Goal: Information Seeking & Learning: Learn about a topic

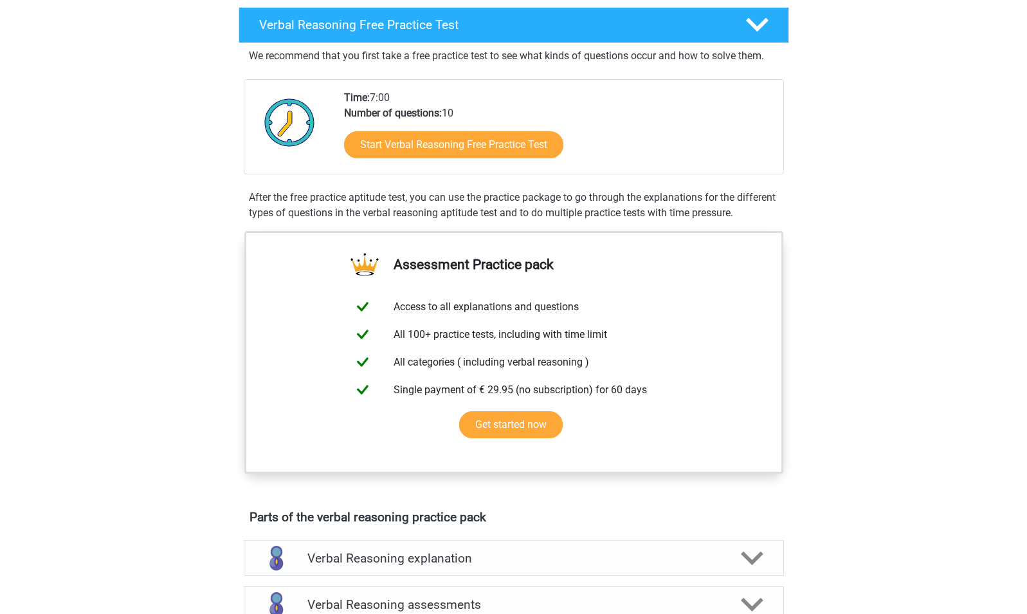
scroll to position [205, 0]
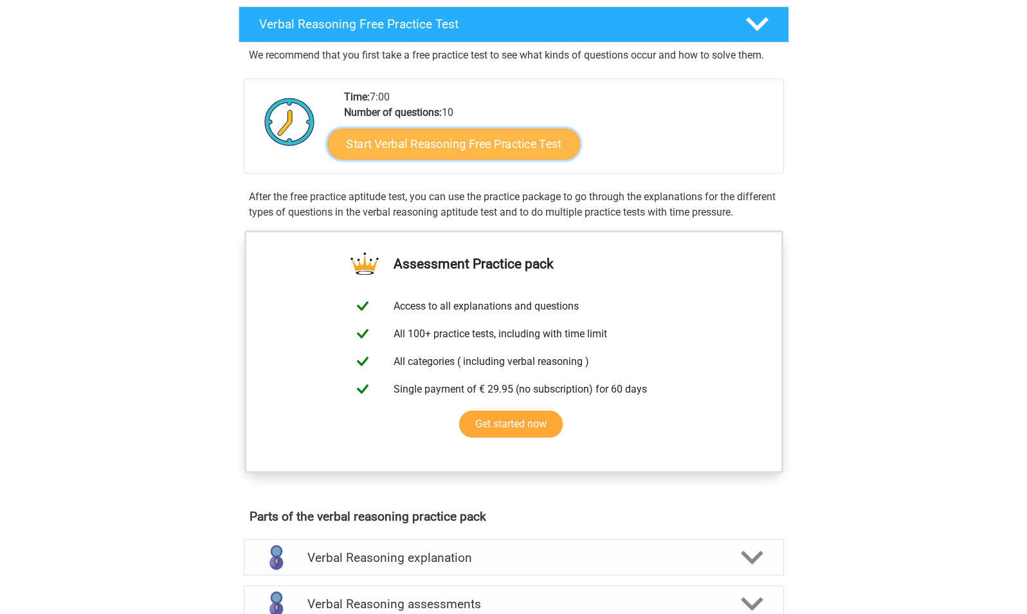
click at [444, 147] on link "Start Verbal Reasoning Free Practice Test" at bounding box center [453, 144] width 252 height 31
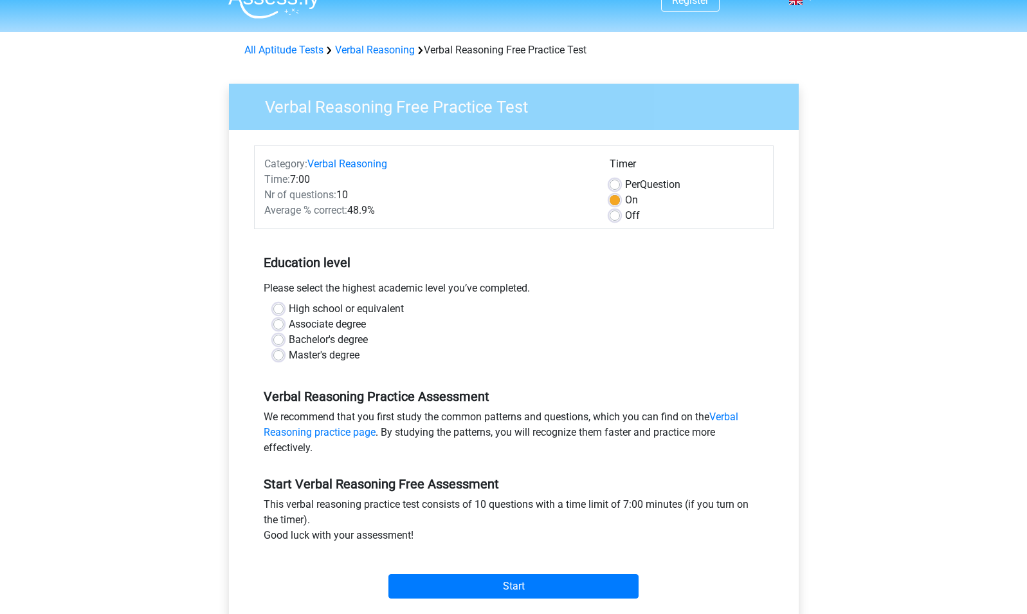
scroll to position [23, 0]
click at [334, 353] on label "Master's degree" at bounding box center [324, 354] width 71 height 15
click at [284, 353] on input "Master's degree" at bounding box center [278, 353] width 10 height 13
radio input "true"
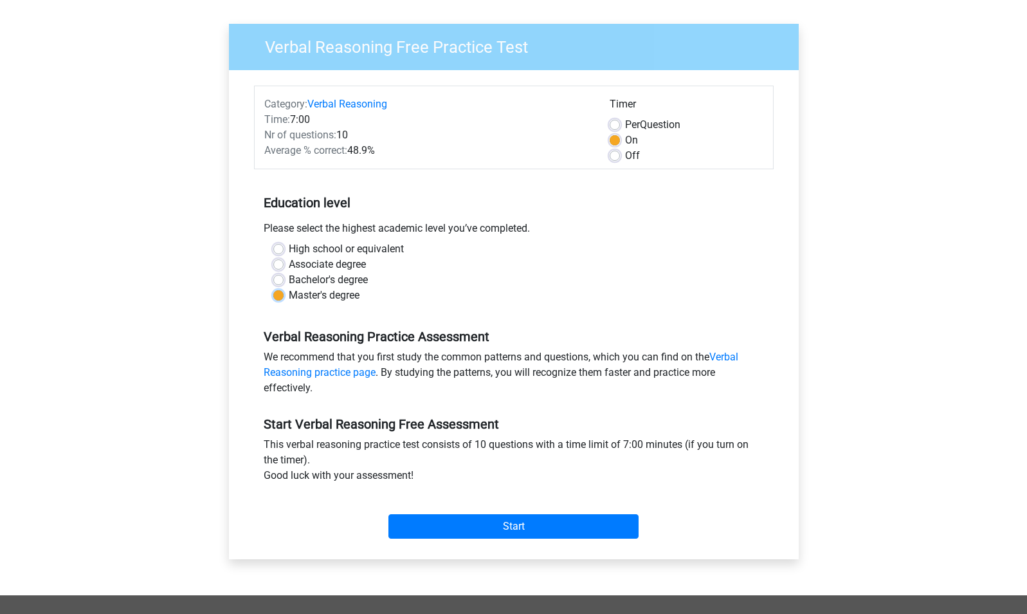
scroll to position [82, 0]
click at [522, 505] on div "Start" at bounding box center [514, 515] width 520 height 45
click at [518, 527] on input "Start" at bounding box center [514, 525] width 250 height 24
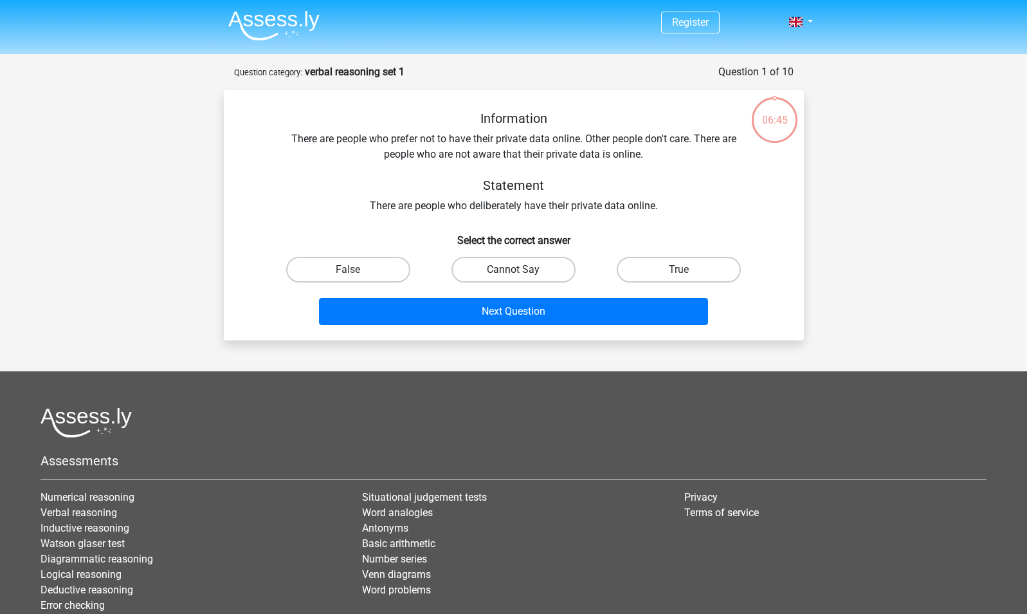
click at [507, 263] on label "Cannot Say" at bounding box center [514, 270] width 124 height 26
click at [513, 270] on input "Cannot Say" at bounding box center [517, 274] width 8 height 8
radio input "true"
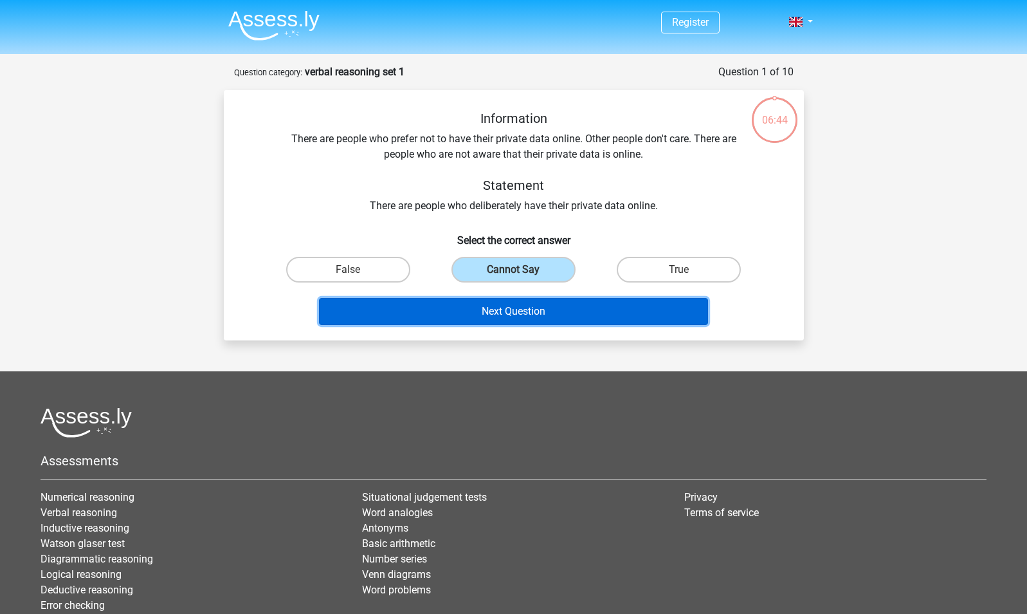
click at [513, 311] on button "Next Question" at bounding box center [513, 311] width 389 height 27
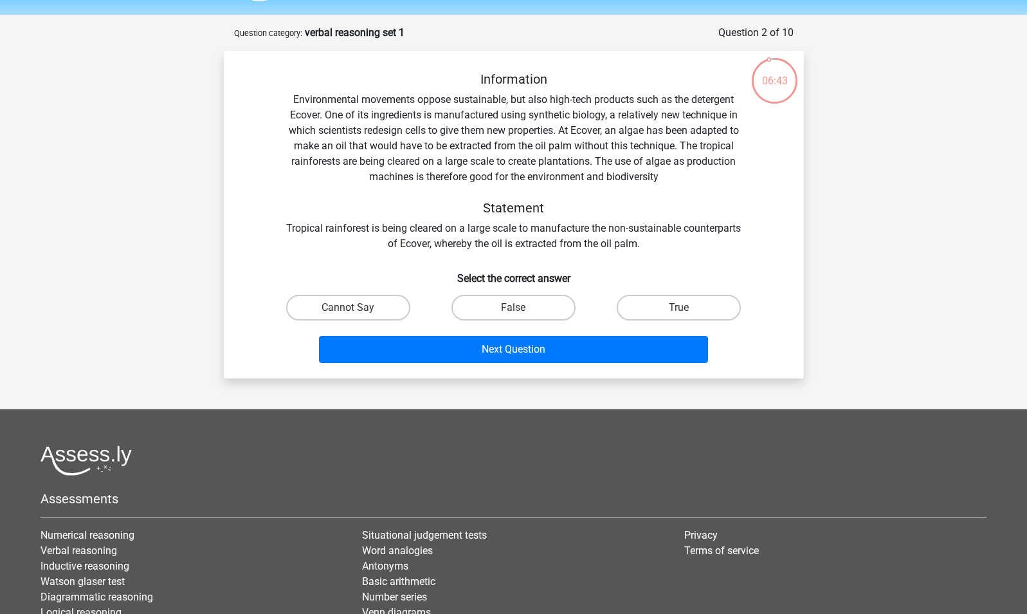
scroll to position [37, 0]
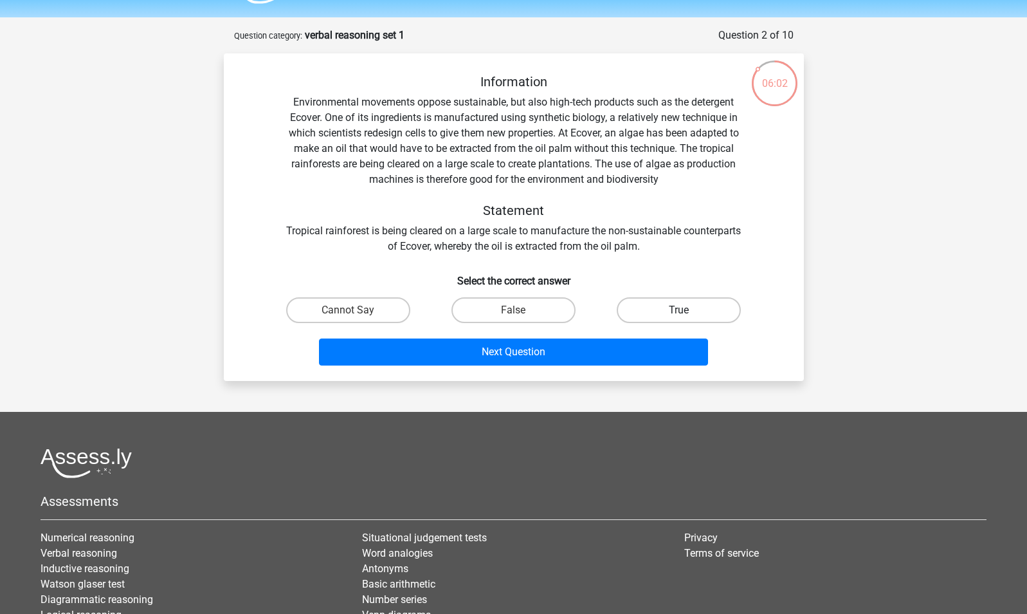
click at [672, 302] on label "True" at bounding box center [679, 310] width 124 height 26
click at [679, 310] on input "True" at bounding box center [683, 314] width 8 height 8
radio input "true"
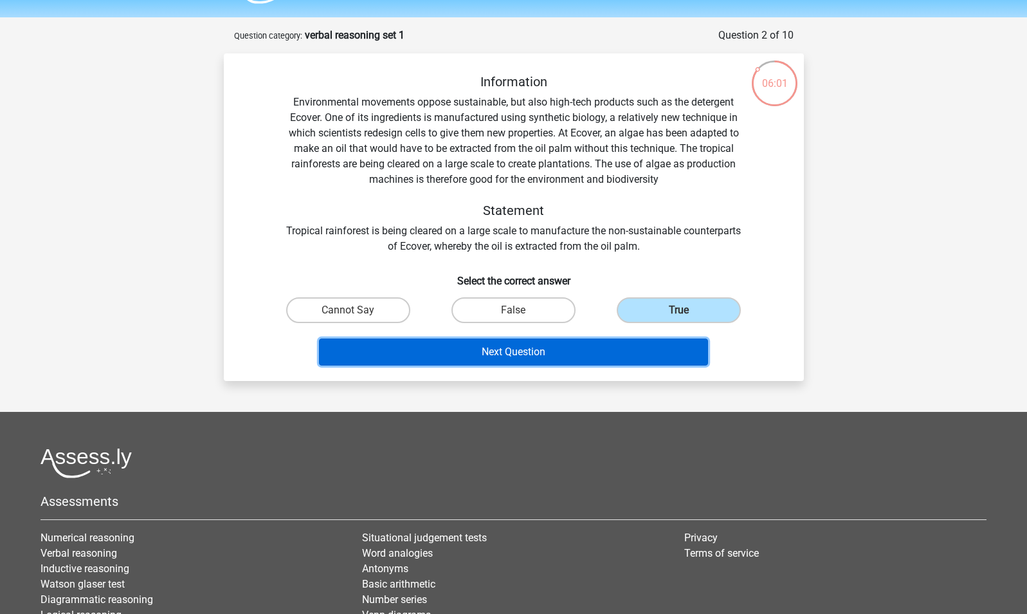
click at [535, 358] on button "Next Question" at bounding box center [513, 351] width 389 height 27
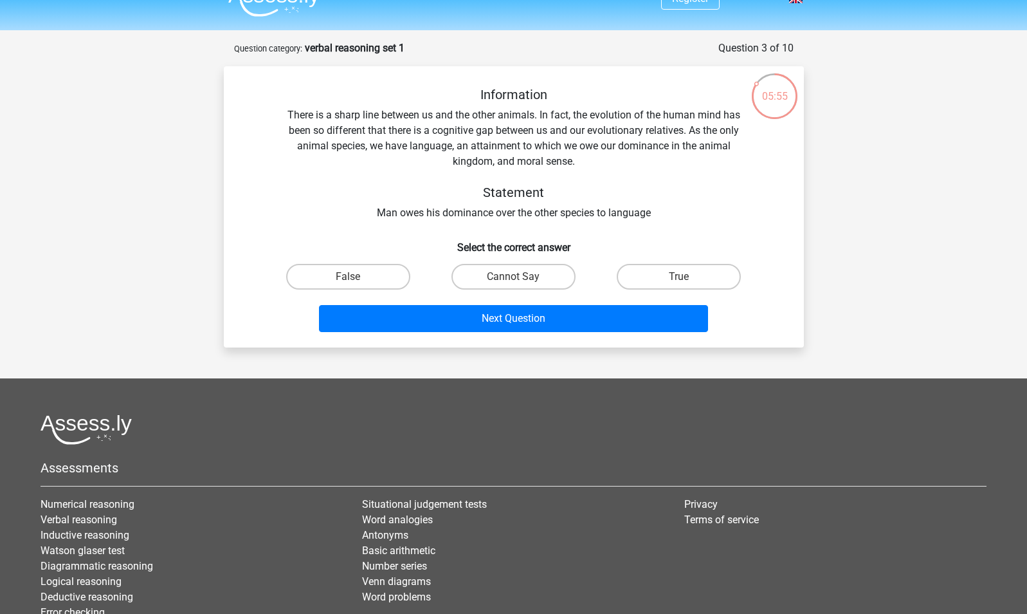
scroll to position [0, 0]
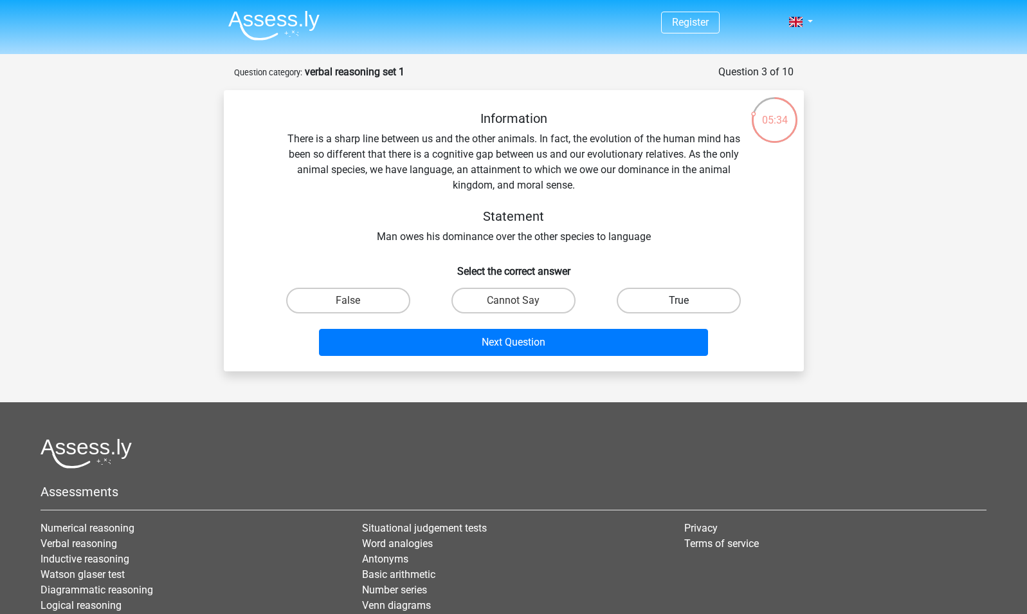
click at [670, 305] on label "True" at bounding box center [679, 301] width 124 height 26
click at [679, 305] on input "True" at bounding box center [683, 304] width 8 height 8
radio input "true"
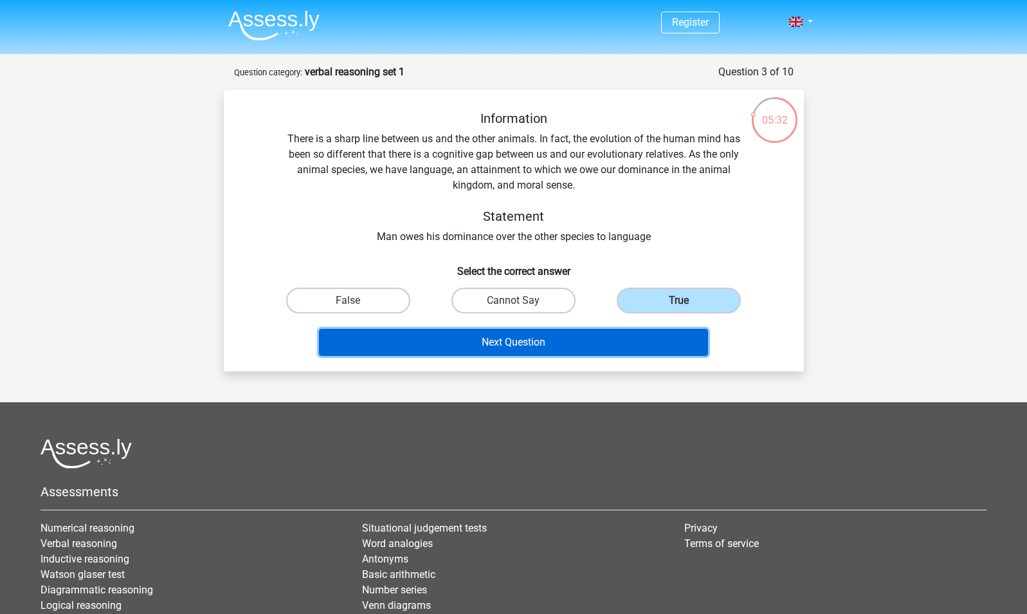
click at [592, 345] on button "Next Question" at bounding box center [513, 342] width 389 height 27
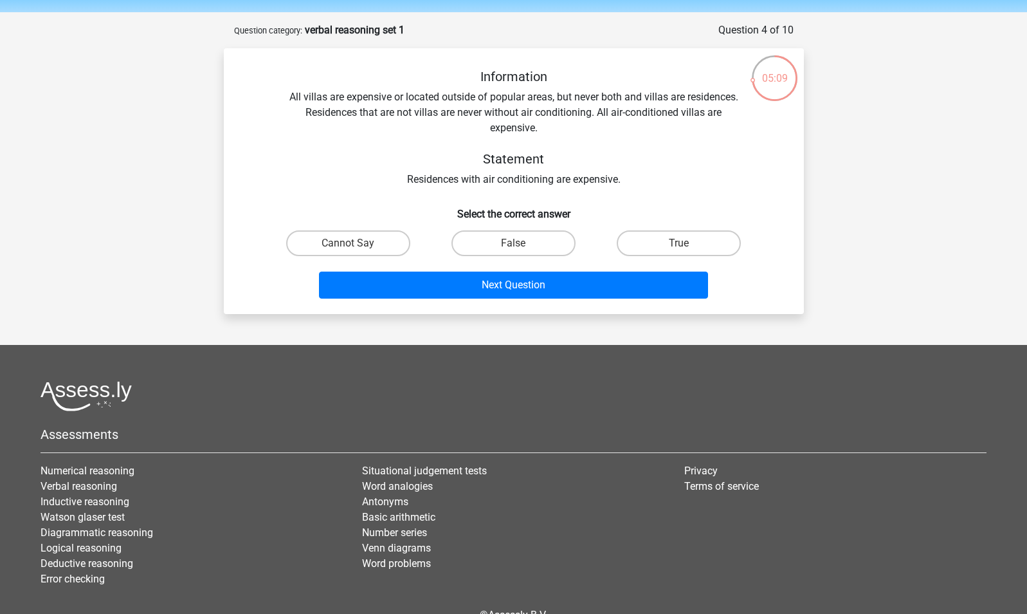
scroll to position [41, 0]
drag, startPoint x: 645, startPoint y: 96, endPoint x: 735, endPoint y: 97, distance: 90.7
click at [735, 97] on div "Information All villas are expensive or located outside of popular areas, but n…" at bounding box center [513, 128] width 539 height 118
click at [407, 185] on div "Information All villas are expensive or located outside of popular areas, but n…" at bounding box center [513, 128] width 539 height 118
click at [353, 247] on input "Cannot Say" at bounding box center [352, 248] width 8 height 8
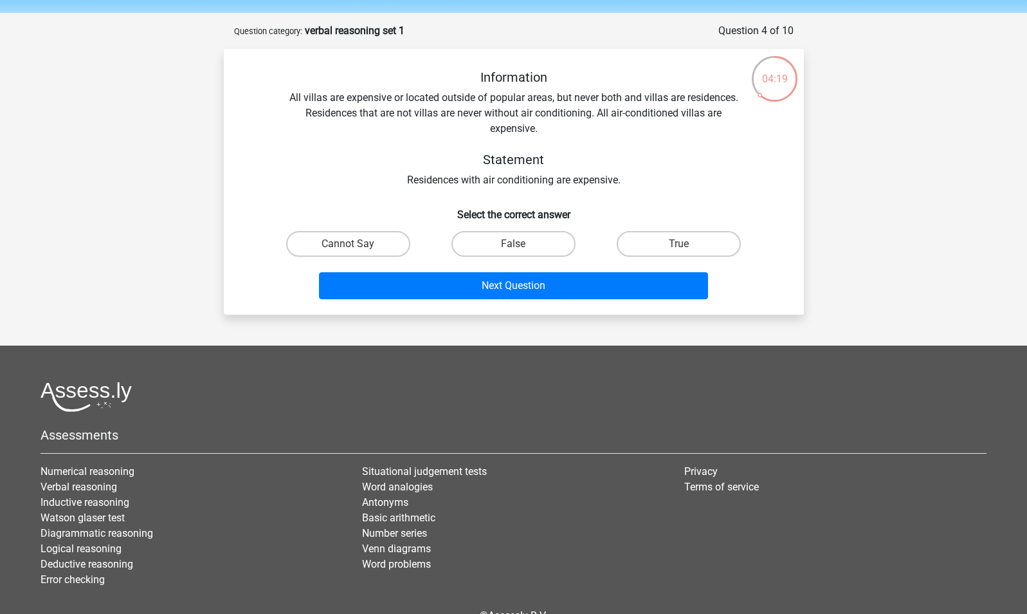
radio input "true"
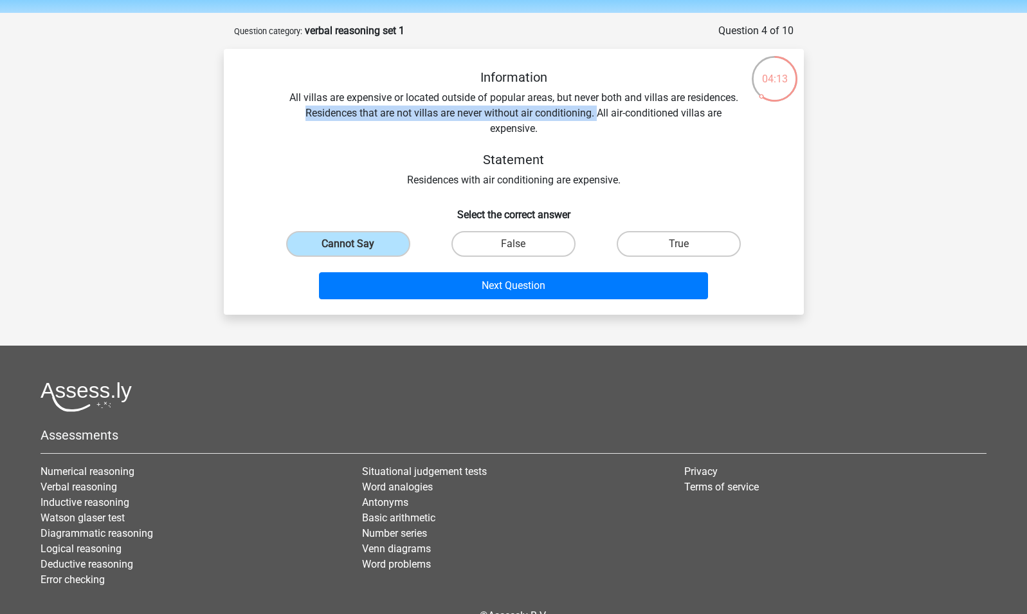
drag, startPoint x: 300, startPoint y: 111, endPoint x: 600, endPoint y: 112, distance: 300.4
click at [600, 112] on div "Information All villas are expensive or located outside of popular areas, but n…" at bounding box center [513, 128] width 539 height 118
drag, startPoint x: 600, startPoint y: 112, endPoint x: 540, endPoint y: 130, distance: 62.5
click at [540, 130] on div "Information All villas are expensive or located outside of popular areas, but n…" at bounding box center [513, 128] width 539 height 118
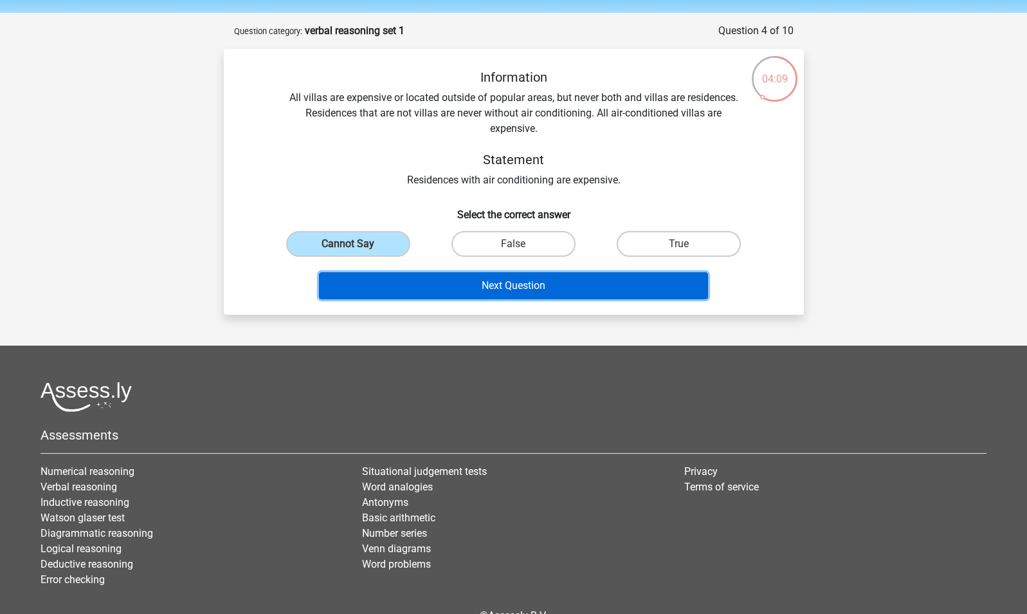
click at [492, 280] on button "Next Question" at bounding box center [513, 285] width 389 height 27
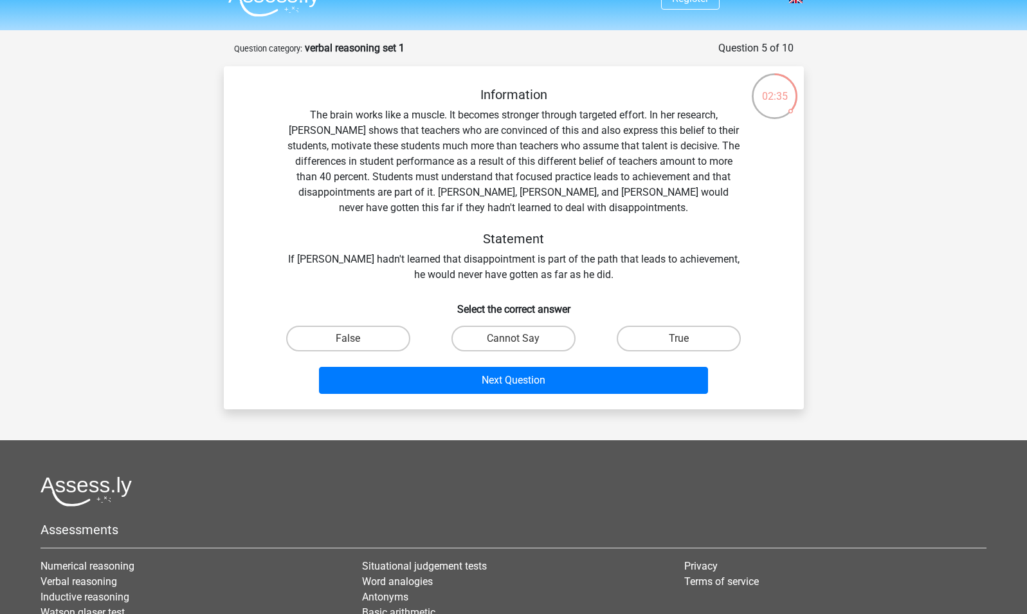
scroll to position [23, 0]
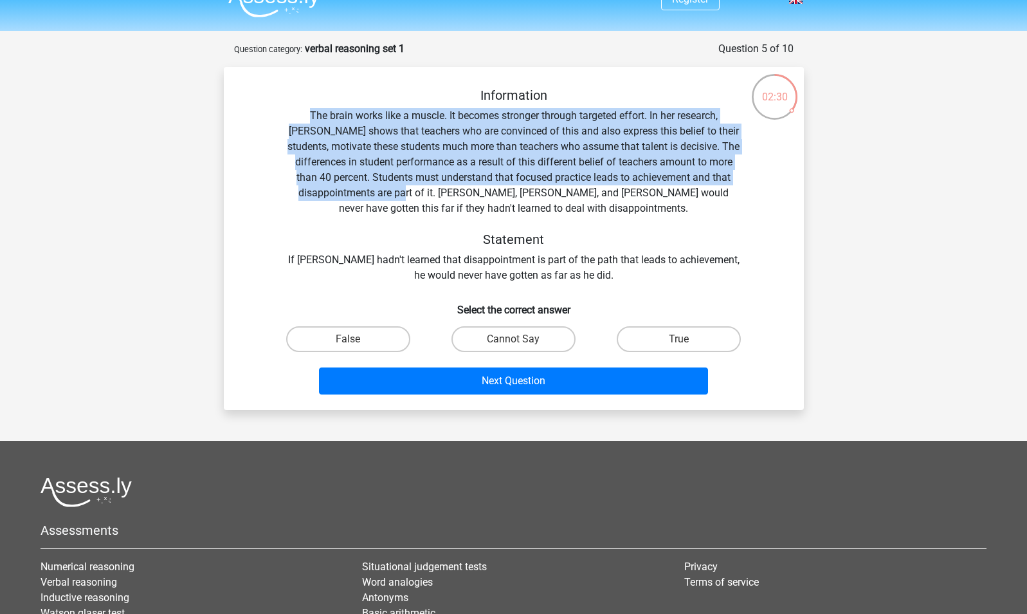
drag, startPoint x: 262, startPoint y: 107, endPoint x: 421, endPoint y: 192, distance: 179.8
click at [421, 192] on div "Information The brain works like a muscle. It becomes stronger through targeted…" at bounding box center [513, 185] width 539 height 196
drag, startPoint x: 421, startPoint y: 192, endPoint x: 307, endPoint y: 217, distance: 117.4
click at [307, 217] on div "Information The brain works like a muscle. It becomes stronger through targeted…" at bounding box center [513, 185] width 539 height 196
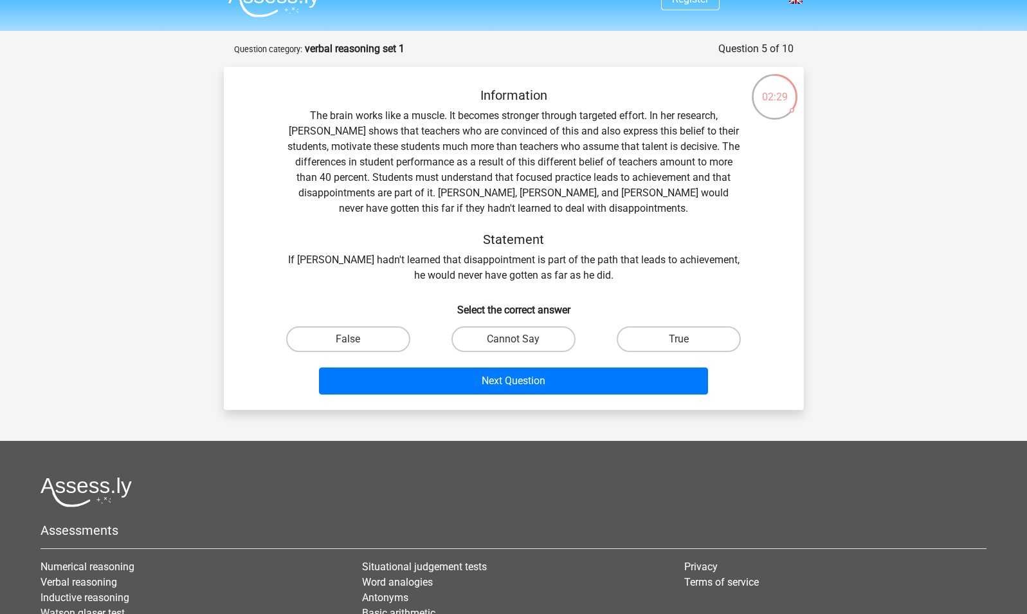
click at [307, 217] on div "Information The brain works like a muscle. It becomes stronger through targeted…" at bounding box center [513, 185] width 539 height 196
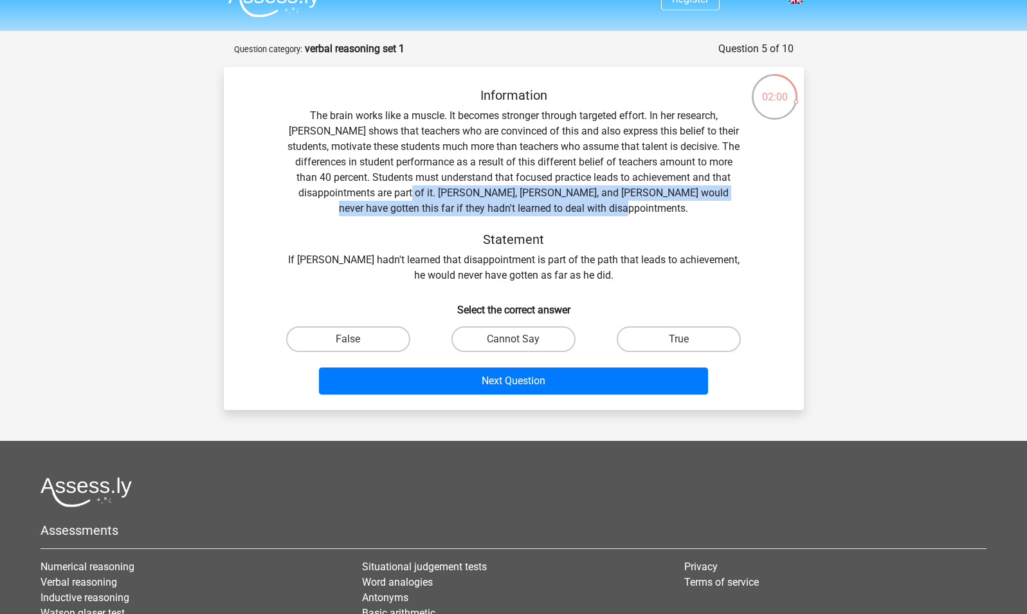
drag, startPoint x: 646, startPoint y: 203, endPoint x: 426, endPoint y: 200, distance: 220.0
click at [426, 200] on div "Information The brain works like a muscle. It becomes stronger through targeted…" at bounding box center [513, 185] width 539 height 196
drag, startPoint x: 426, startPoint y: 200, endPoint x: 420, endPoint y: 212, distance: 13.2
click at [420, 212] on div "Information The brain works like a muscle. It becomes stronger through targeted…" at bounding box center [513, 185] width 539 height 196
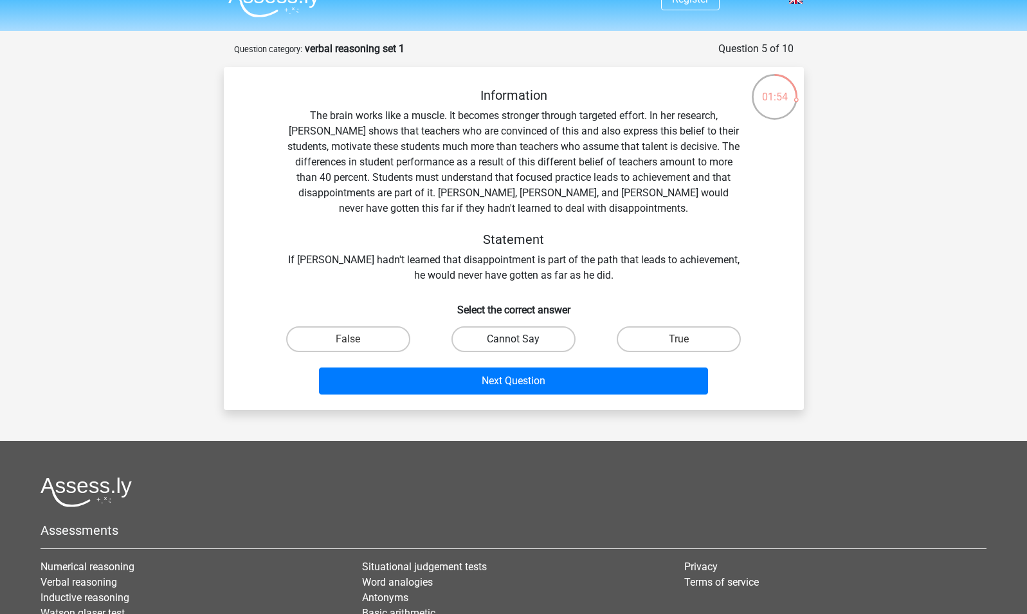
click at [553, 340] on label "Cannot Say" at bounding box center [514, 339] width 124 height 26
click at [522, 340] on input "Cannot Say" at bounding box center [517, 343] width 8 height 8
radio input "true"
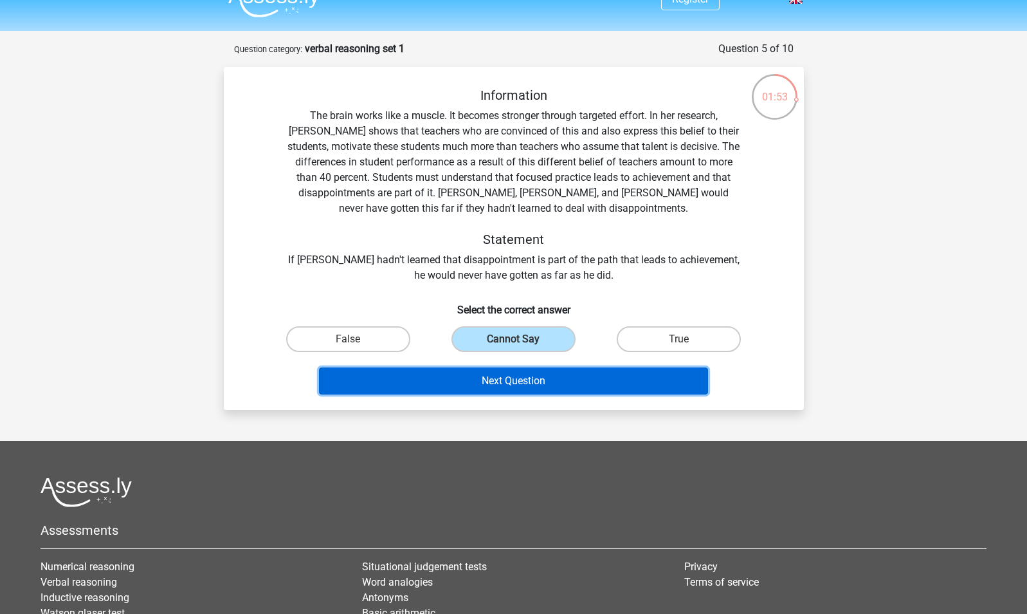
click at [575, 380] on button "Next Question" at bounding box center [513, 380] width 389 height 27
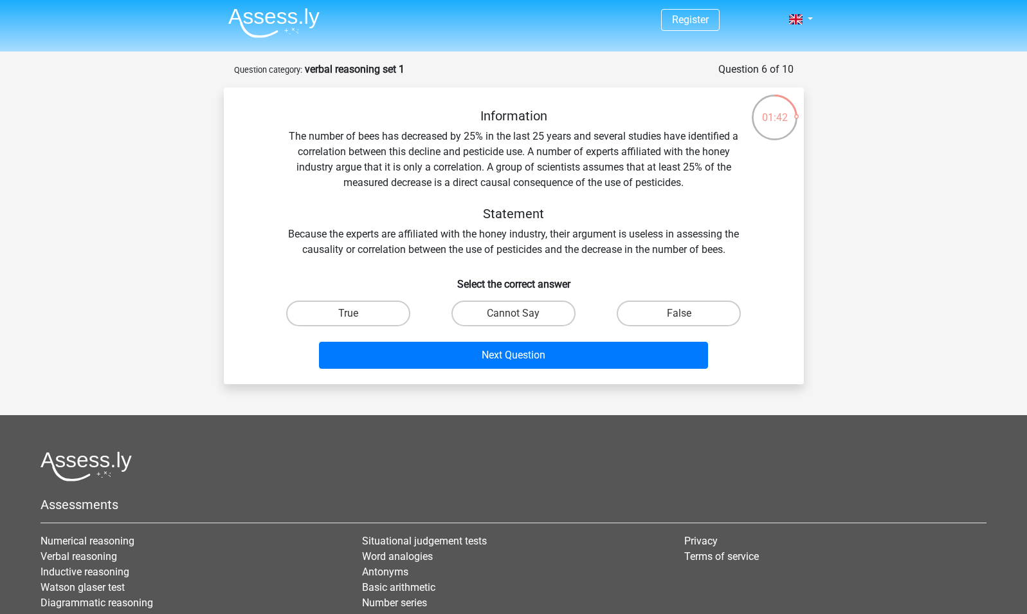
scroll to position [0, 0]
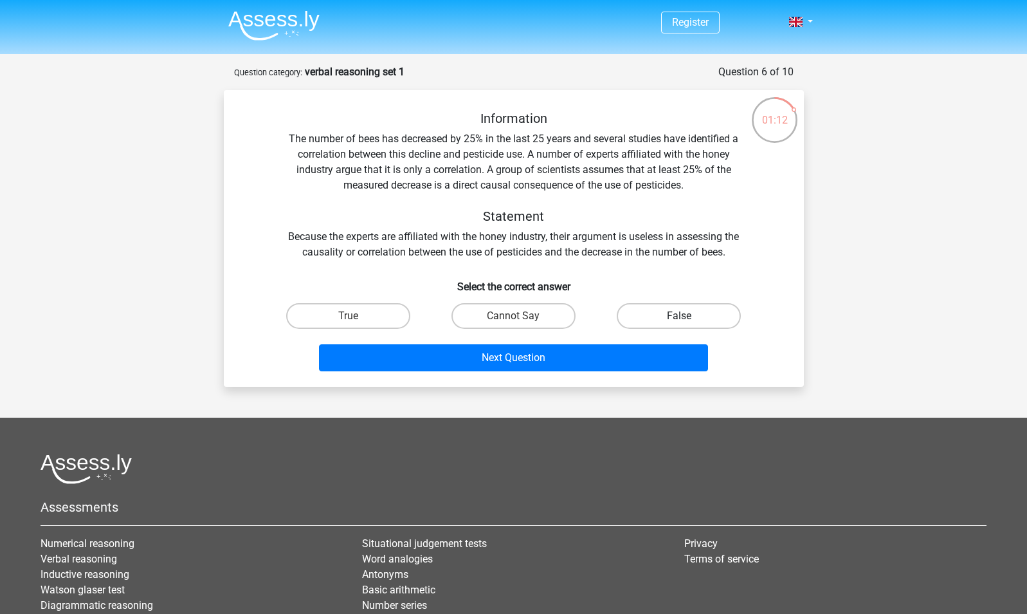
click at [664, 322] on label "False" at bounding box center [679, 316] width 124 height 26
click at [679, 322] on input "False" at bounding box center [683, 320] width 8 height 8
radio input "true"
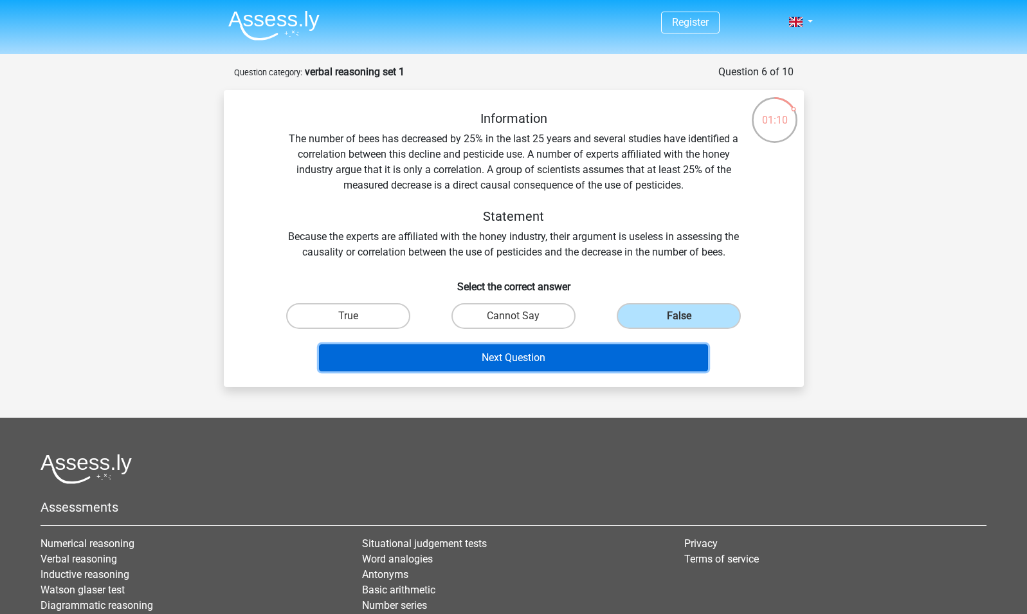
click at [565, 358] on button "Next Question" at bounding box center [513, 357] width 389 height 27
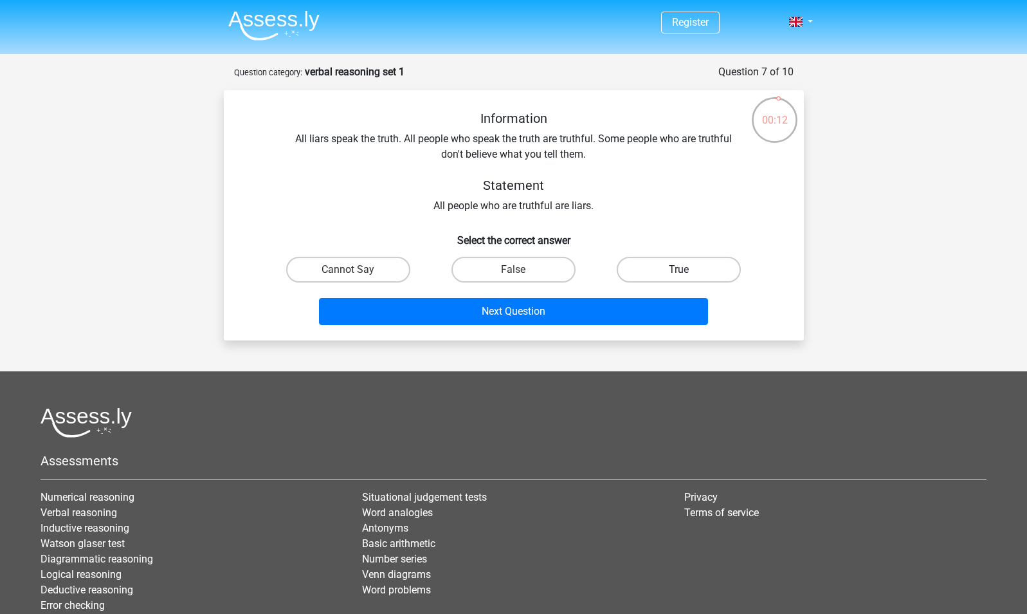
click at [692, 268] on label "True" at bounding box center [679, 270] width 124 height 26
click at [688, 270] on input "True" at bounding box center [683, 274] width 8 height 8
radio input "true"
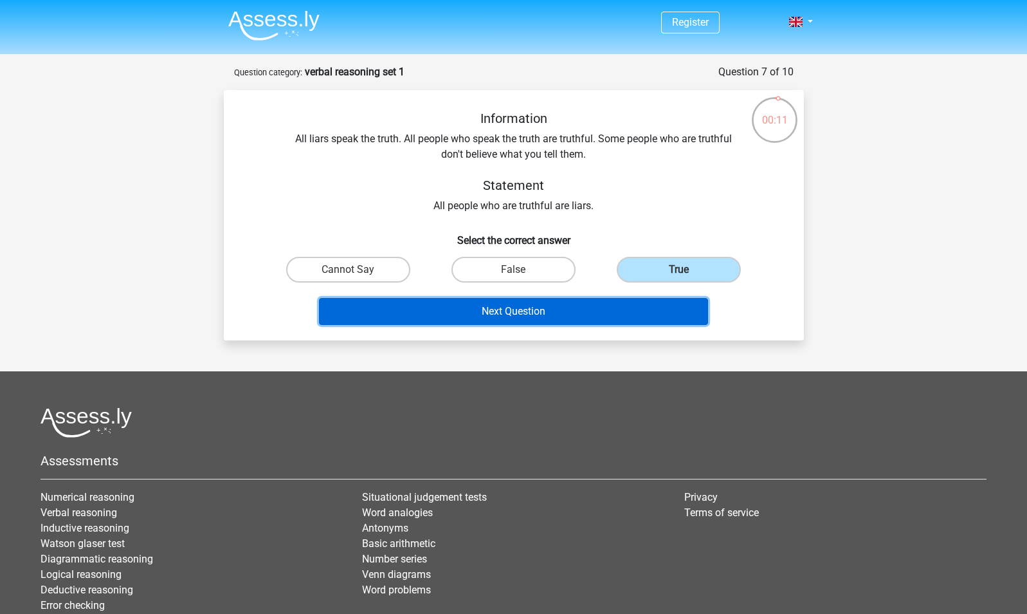
click at [596, 319] on button "Next Question" at bounding box center [513, 311] width 389 height 27
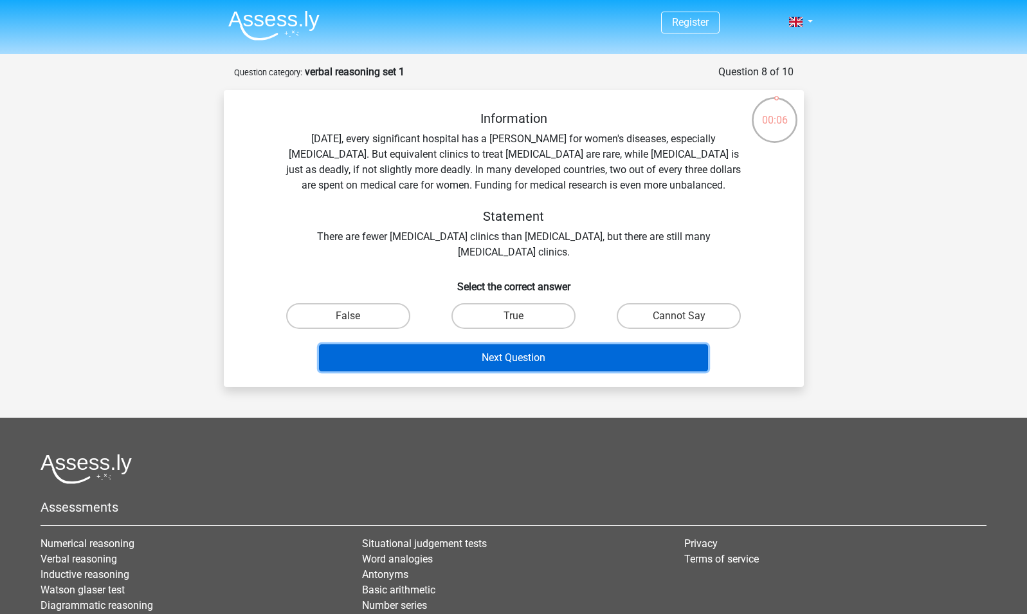
click at [544, 355] on button "Next Question" at bounding box center [513, 357] width 389 height 27
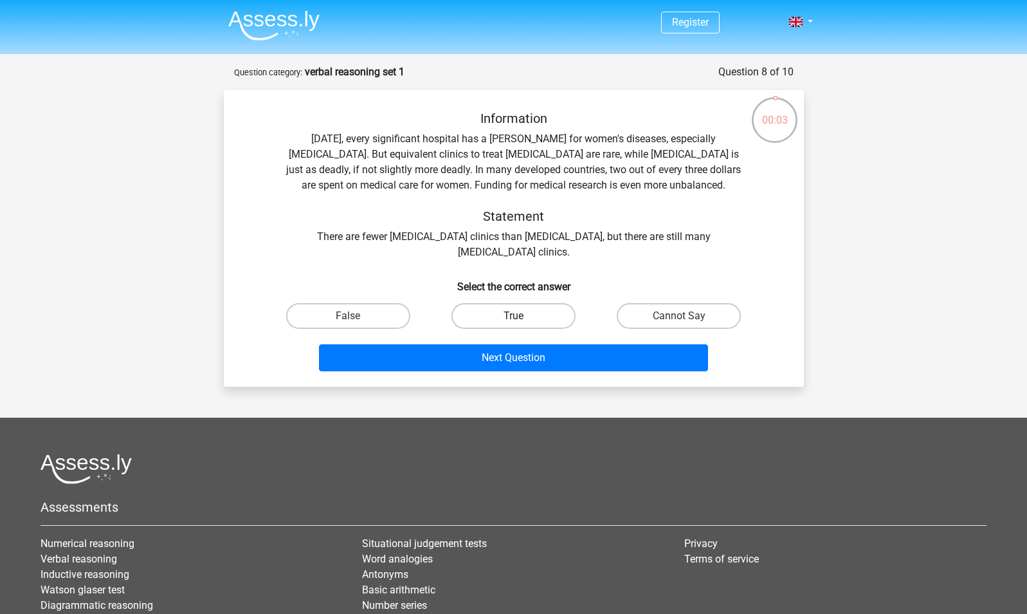
click at [508, 318] on label "True" at bounding box center [514, 316] width 124 height 26
click at [513, 318] on input "True" at bounding box center [517, 320] width 8 height 8
radio input "true"
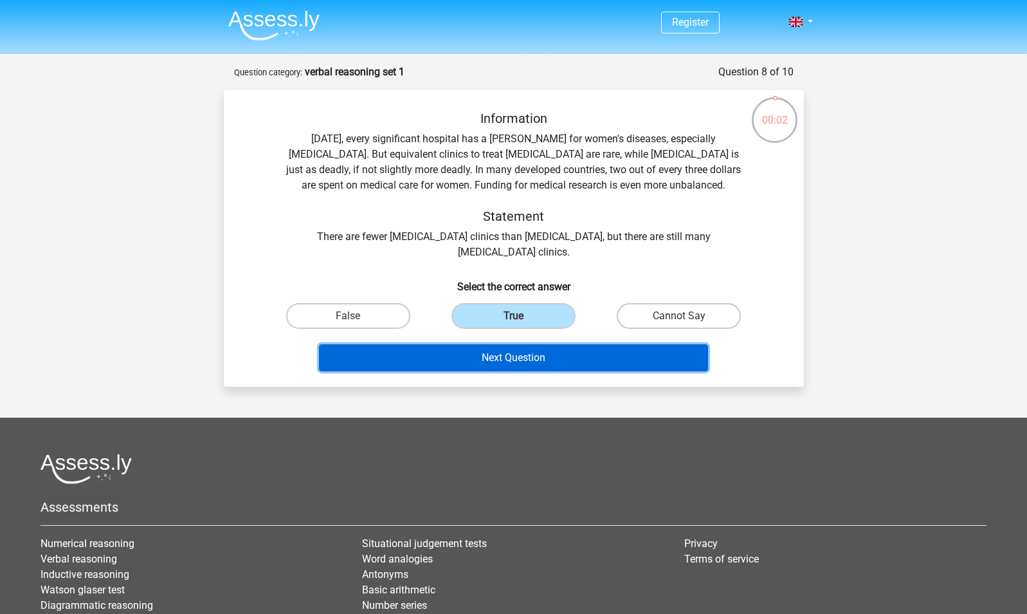
click at [513, 365] on button "Next Question" at bounding box center [513, 357] width 389 height 27
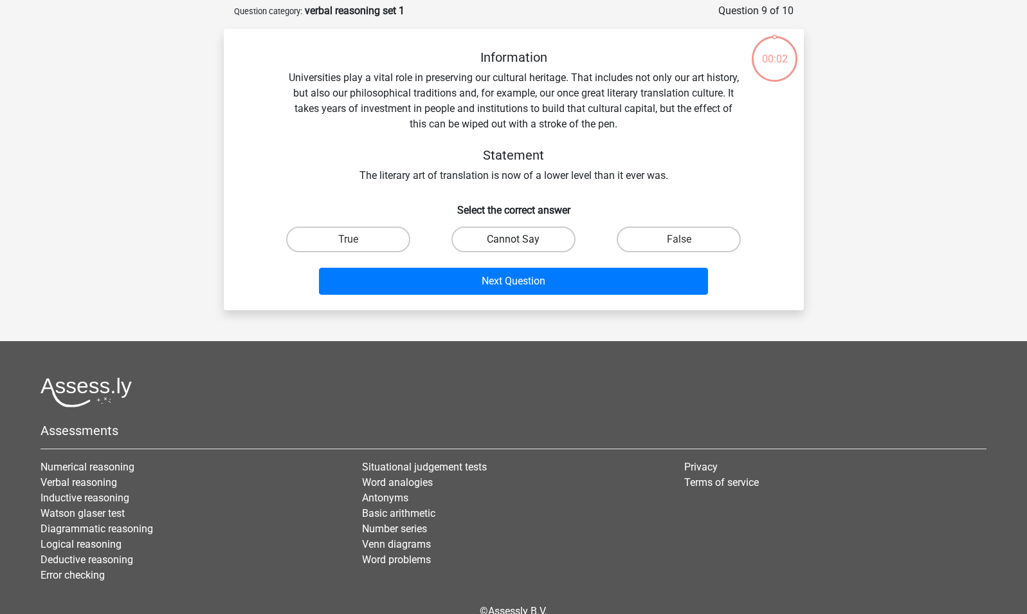
scroll to position [64, 0]
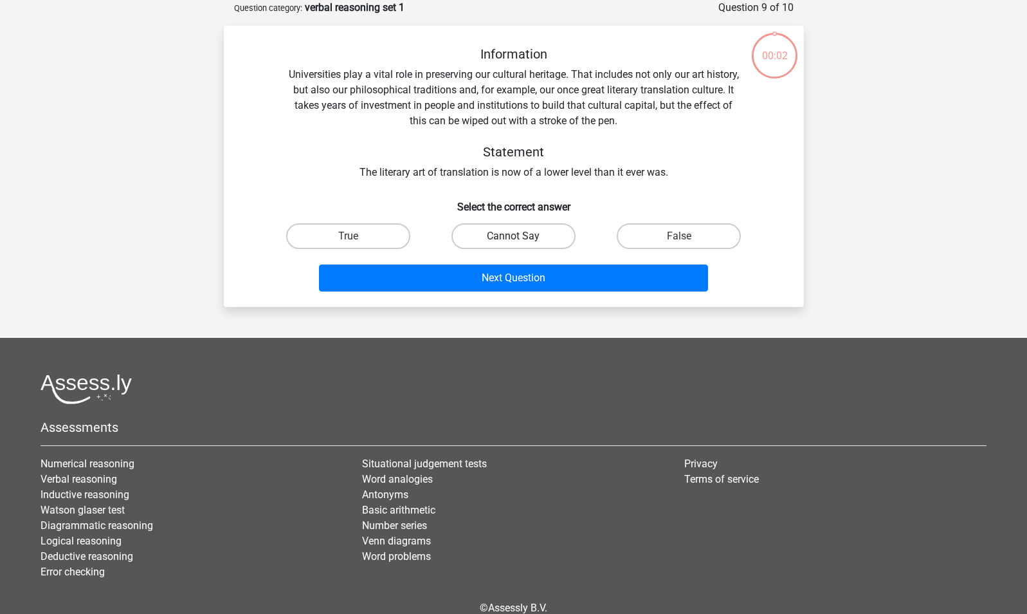
click at [502, 244] on label "Cannot Say" at bounding box center [514, 236] width 124 height 26
click at [513, 244] on input "Cannot Say" at bounding box center [517, 240] width 8 height 8
radio input "true"
